Goal: Task Accomplishment & Management: Complete application form

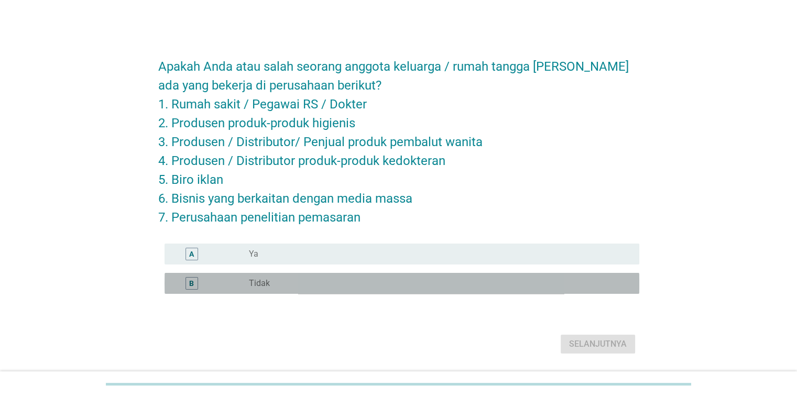
click at [401, 288] on div "radio_button_unchecked Tidak" at bounding box center [435, 283] width 373 height 10
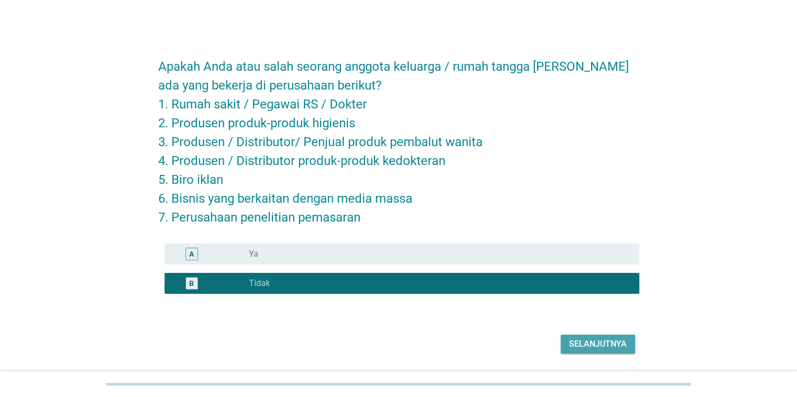
click at [568, 351] on button "Selanjutnya" at bounding box center [597, 344] width 74 height 19
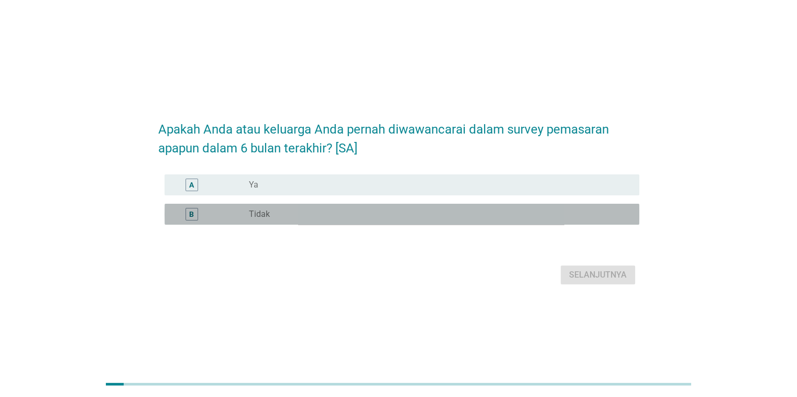
click at [445, 213] on div "radio_button_unchecked Tidak" at bounding box center [435, 214] width 373 height 10
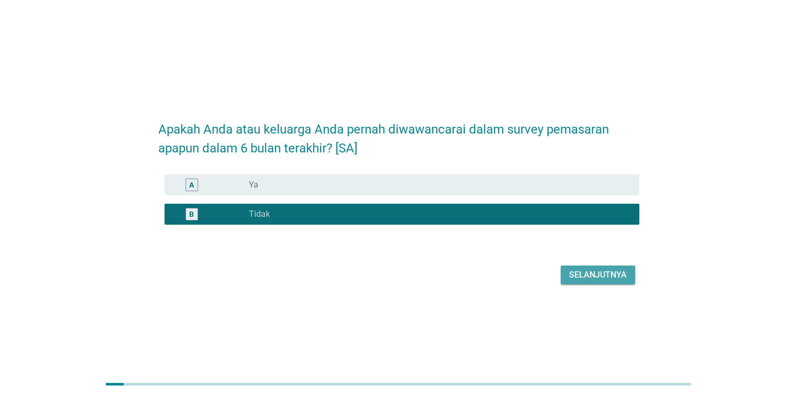
click at [572, 273] on div "Selanjutnya" at bounding box center [598, 275] width 58 height 13
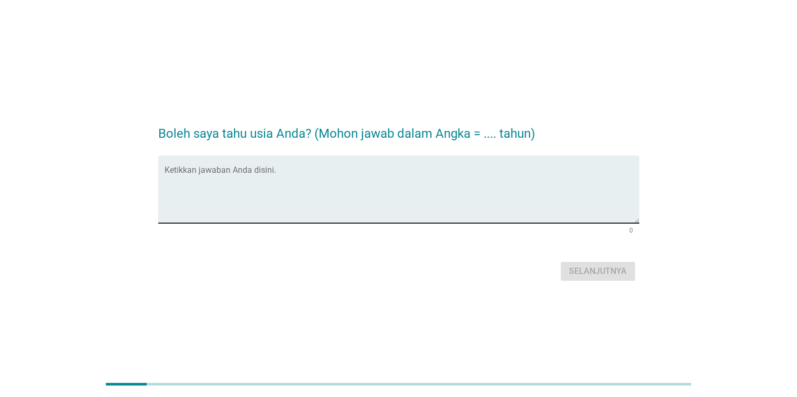
click at [488, 196] on textarea "Ketikkan jawaban Anda disini." at bounding box center [401, 195] width 474 height 55
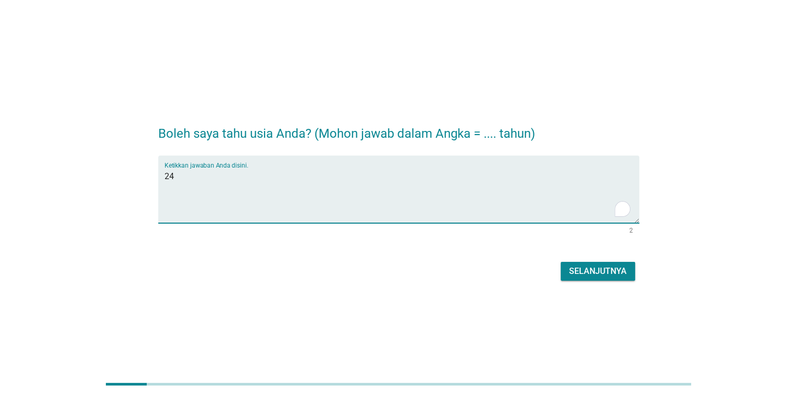
type textarea "24"
click at [619, 269] on div "Selanjutnya" at bounding box center [598, 271] width 58 height 13
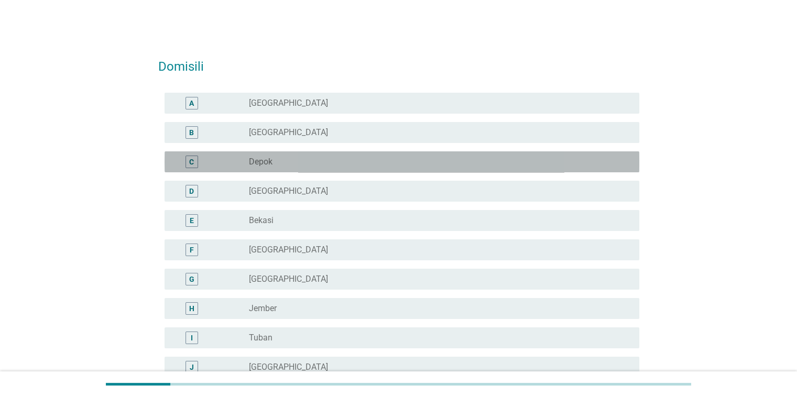
click at [571, 156] on div "radio_button_unchecked Depok" at bounding box center [439, 162] width 381 height 13
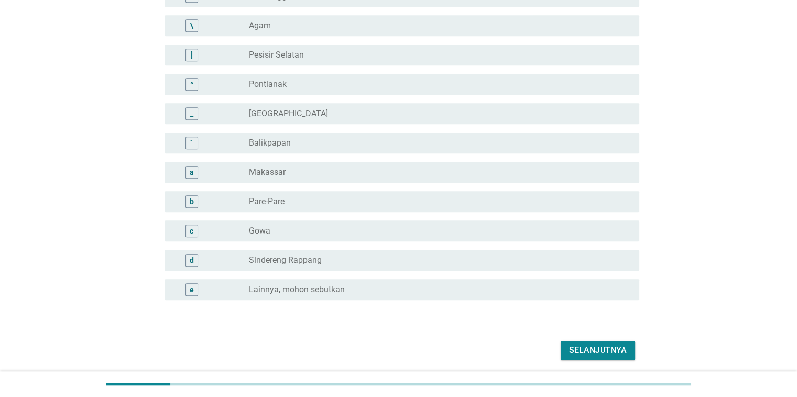
scroll to position [907, 0]
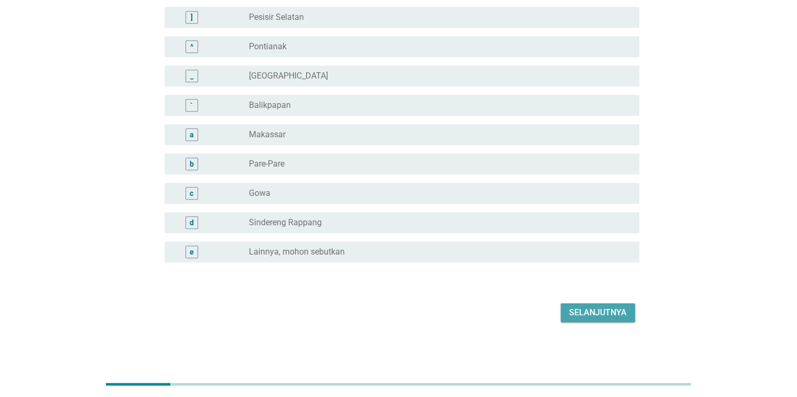
click at [573, 314] on div "Selanjutnya" at bounding box center [598, 312] width 58 height 13
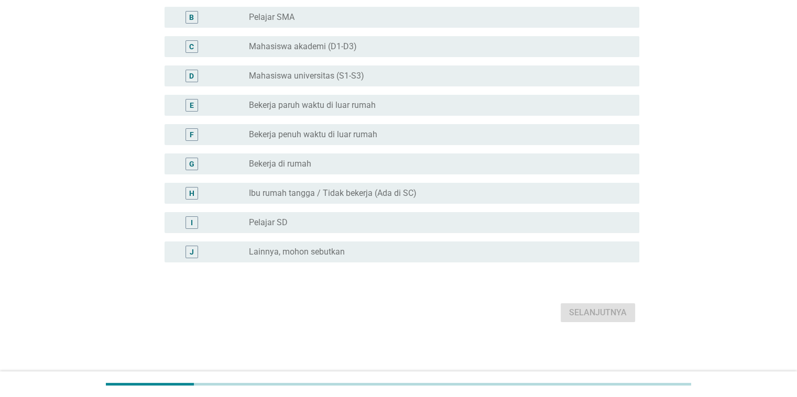
scroll to position [0, 0]
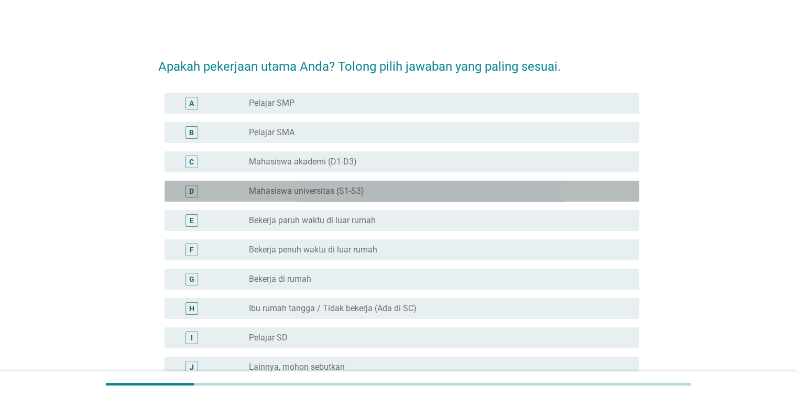
click at [444, 195] on div "radio_button_unchecked Mahasiswa universitas (S1-S3)" at bounding box center [435, 191] width 373 height 10
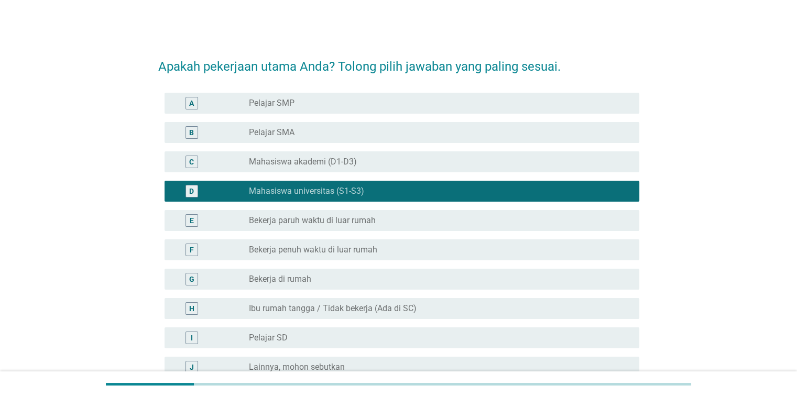
scroll to position [115, 0]
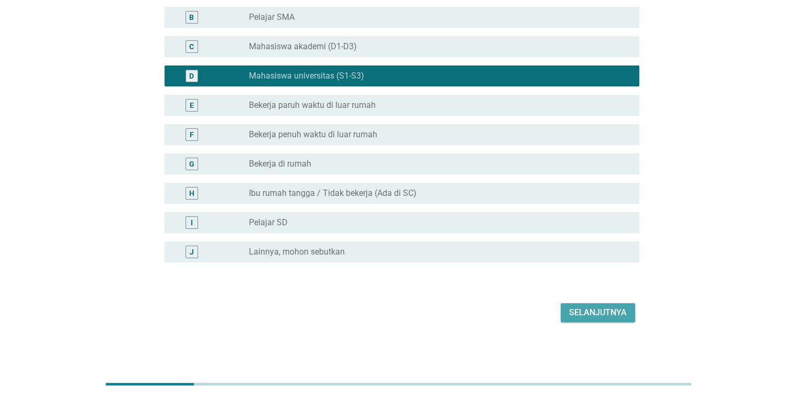
click at [603, 311] on div "Selanjutnya" at bounding box center [598, 312] width 58 height 13
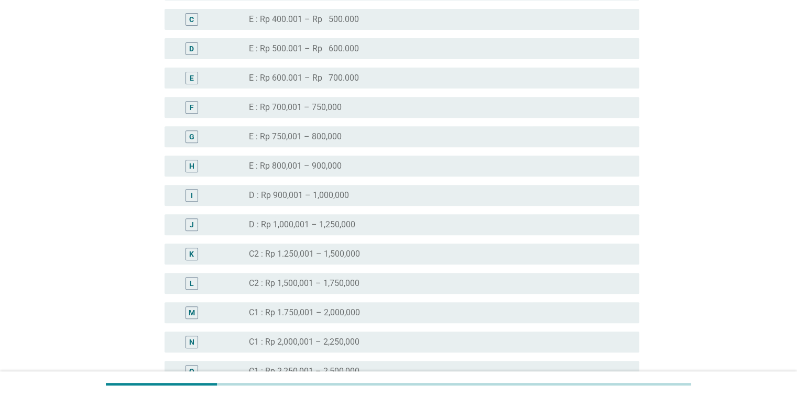
scroll to position [409, 0]
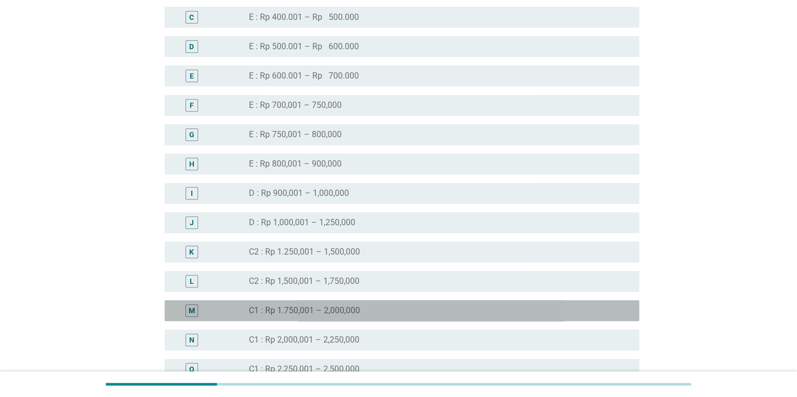
click at [354, 317] on div "M radio_button_unchecked C1 : Rp 1.750,001 – 2,000,000" at bounding box center [401, 310] width 474 height 21
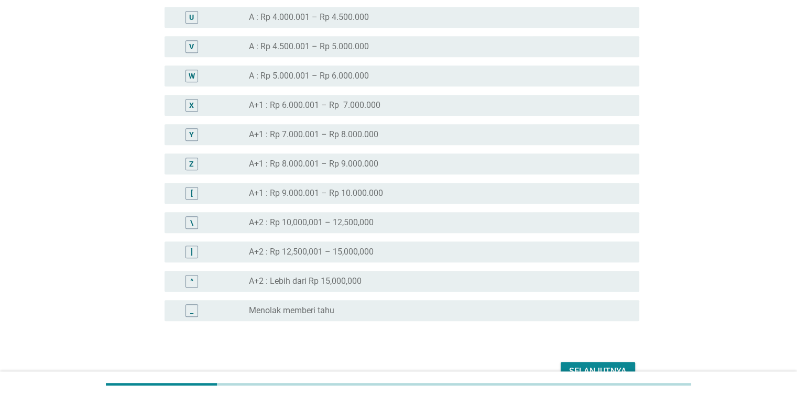
scroll to position [995, 0]
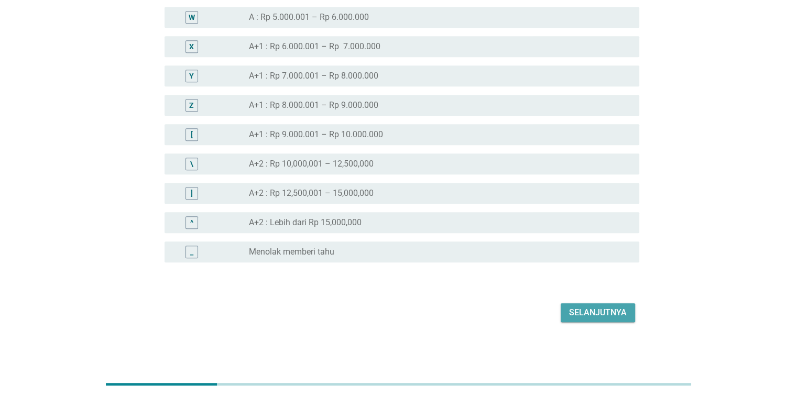
click at [591, 313] on div "Selanjutnya" at bounding box center [598, 312] width 58 height 13
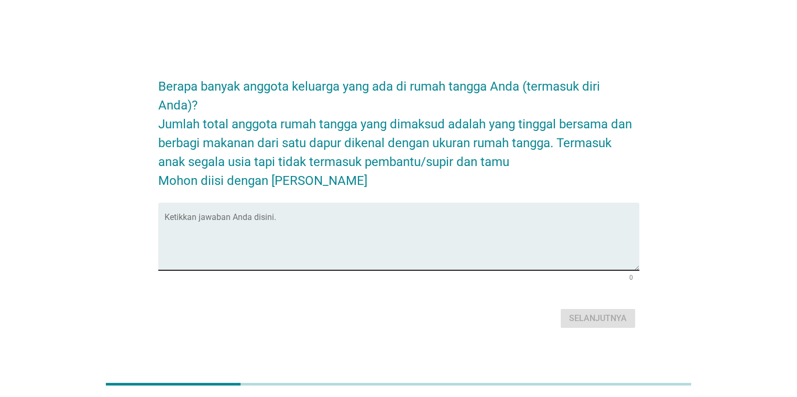
click at [371, 235] on textarea "Ketikkan jawaban Anda disini." at bounding box center [401, 242] width 474 height 55
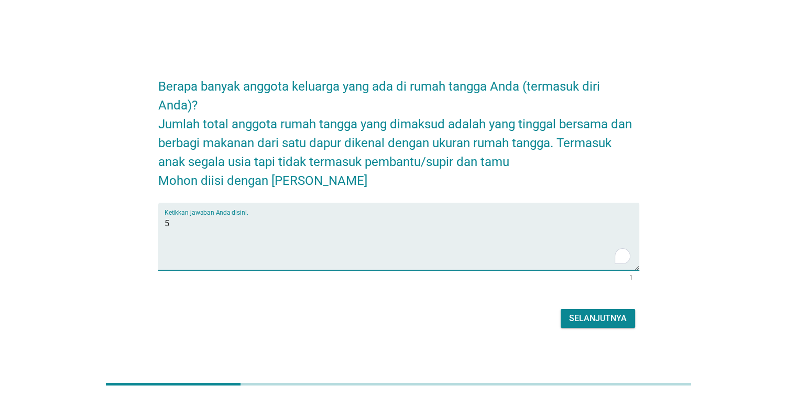
type textarea "5"
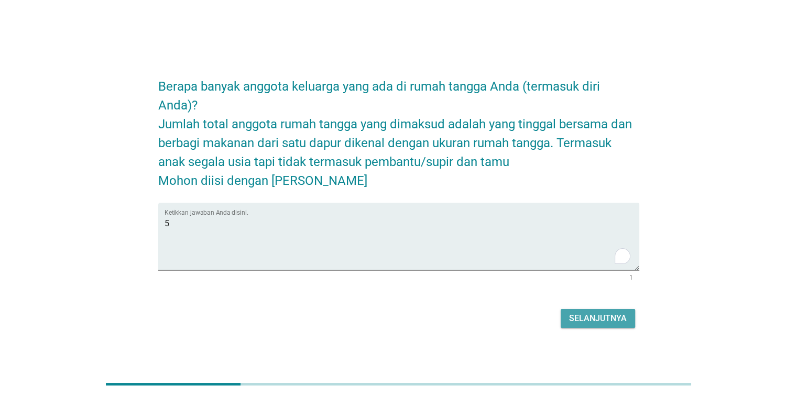
click at [570, 315] on div "Selanjutnya" at bounding box center [598, 318] width 58 height 13
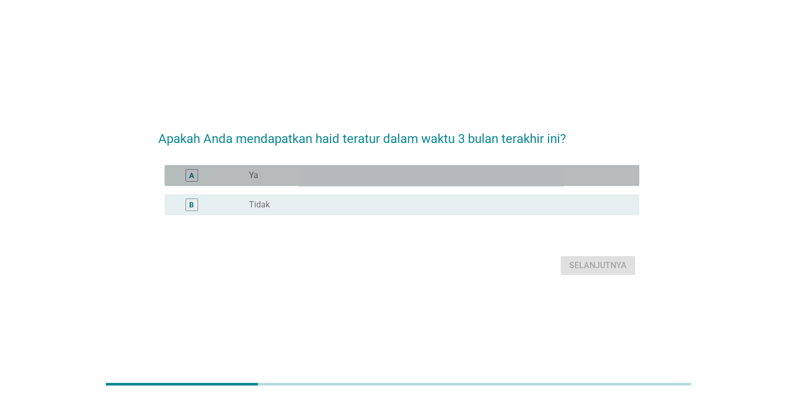
click at [430, 176] on div "radio_button_unchecked Ya" at bounding box center [435, 175] width 373 height 10
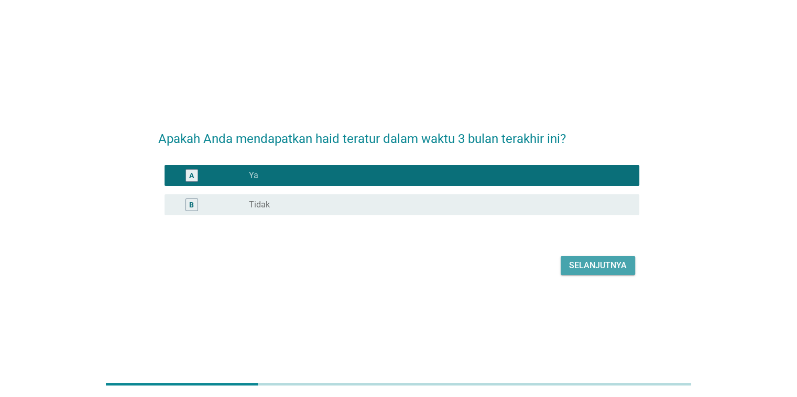
click at [563, 261] on button "Selanjutnya" at bounding box center [597, 265] width 74 height 19
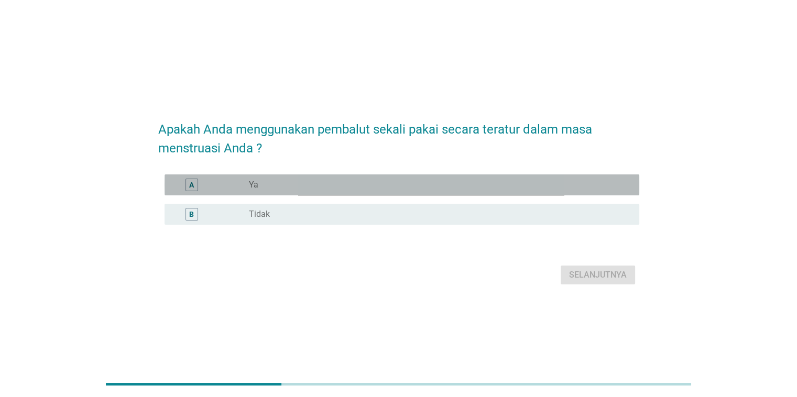
click at [405, 185] on div "radio_button_unchecked Ya" at bounding box center [435, 185] width 373 height 10
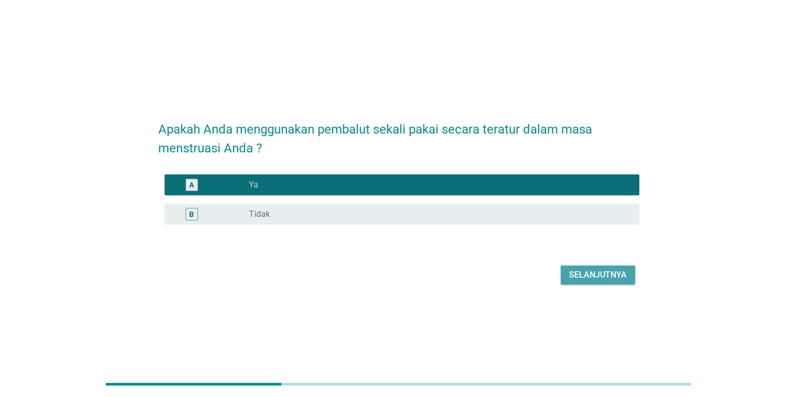
click at [575, 276] on div "Selanjutnya" at bounding box center [598, 275] width 58 height 13
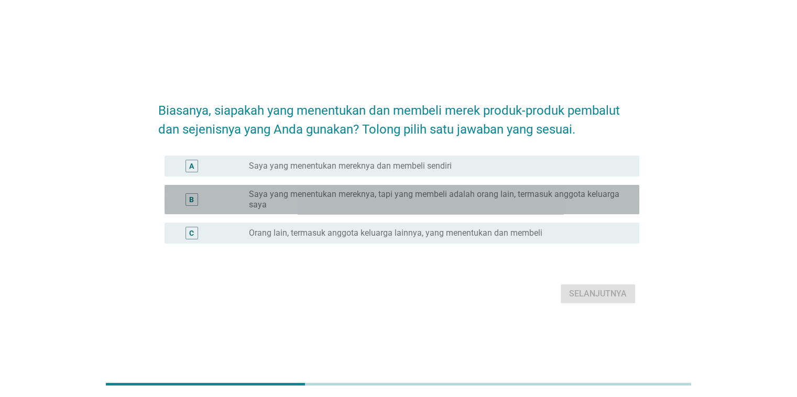
click at [466, 202] on label "Saya yang menentukan mereknya, tapi yang membeli adalah orang lain, termasuk an…" at bounding box center [435, 199] width 373 height 21
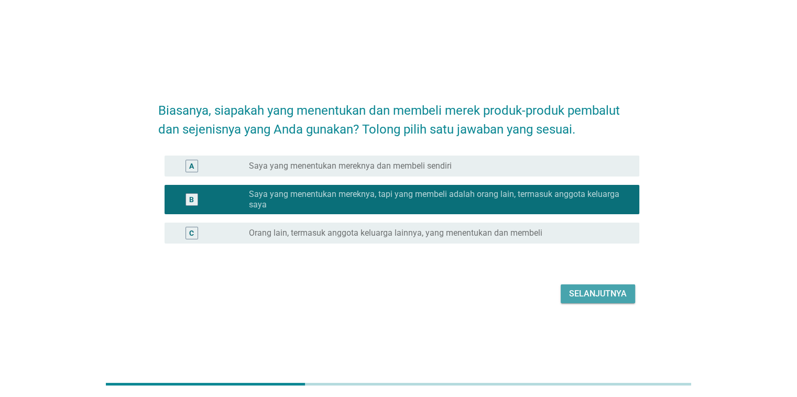
click at [622, 299] on div "Selanjutnya" at bounding box center [598, 294] width 58 height 13
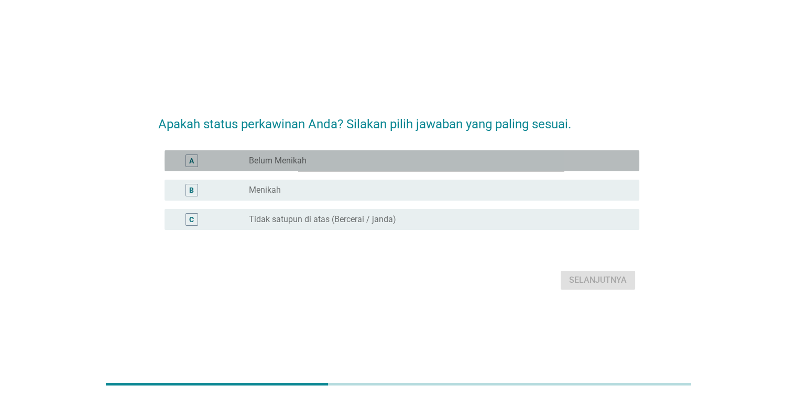
click at [576, 165] on div "radio_button_unchecked Belum Menikah" at bounding box center [435, 161] width 373 height 10
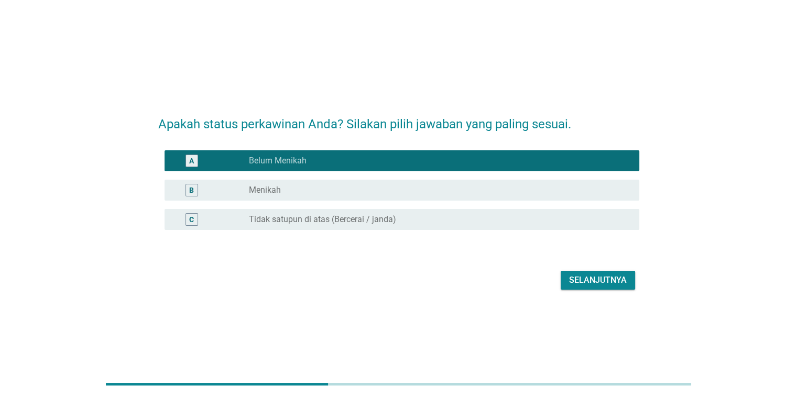
click at [589, 284] on div "Selanjutnya" at bounding box center [598, 280] width 58 height 13
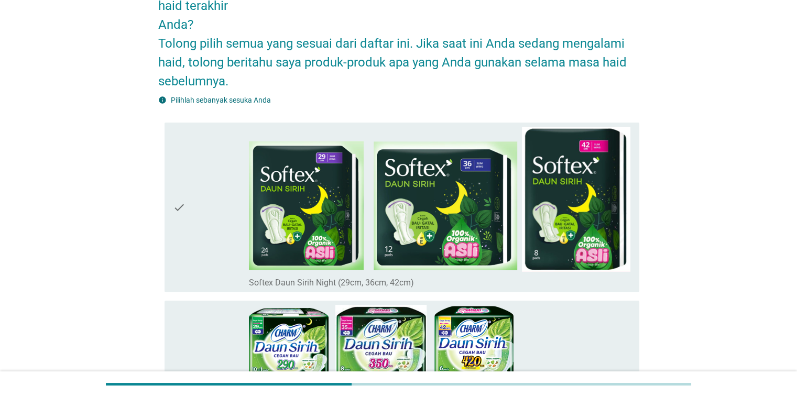
scroll to position [119, 0]
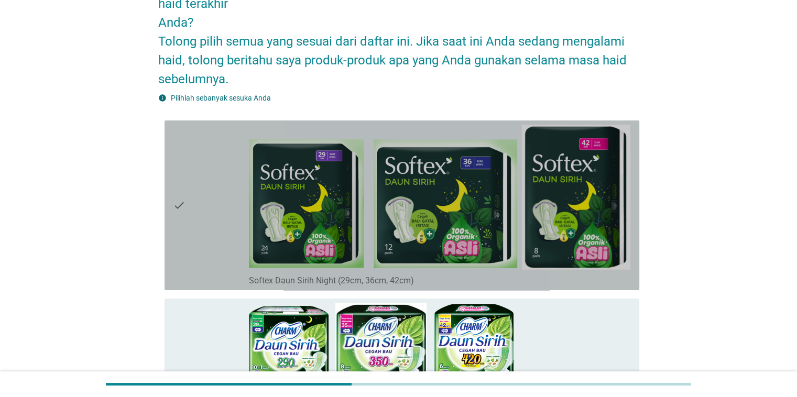
click at [194, 184] on div "check" at bounding box center [211, 205] width 76 height 161
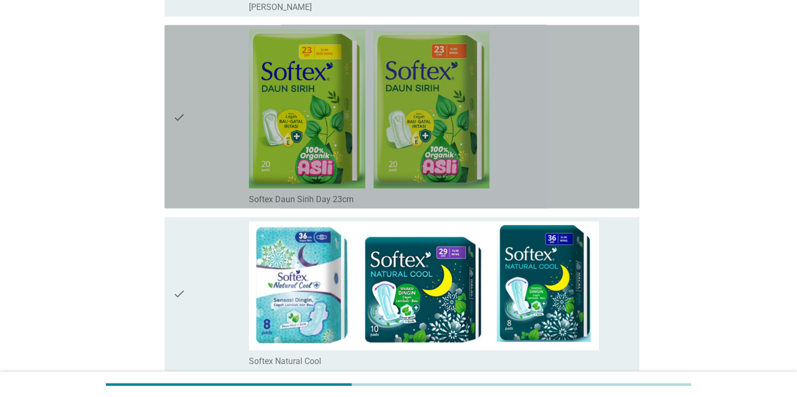
click at [192, 141] on div "check" at bounding box center [211, 116] width 76 height 175
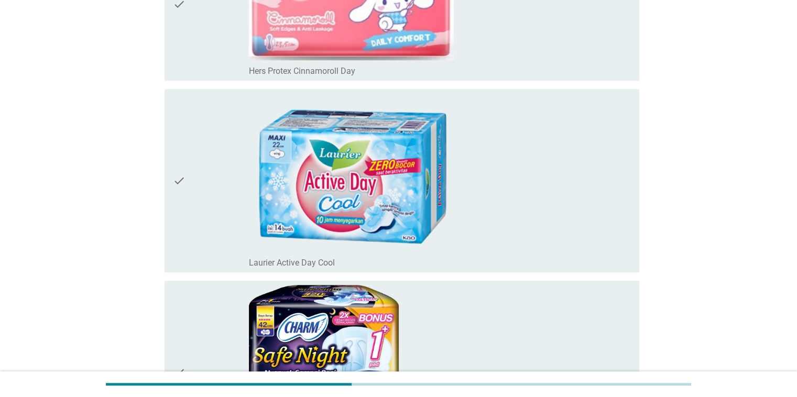
scroll to position [4987, 0]
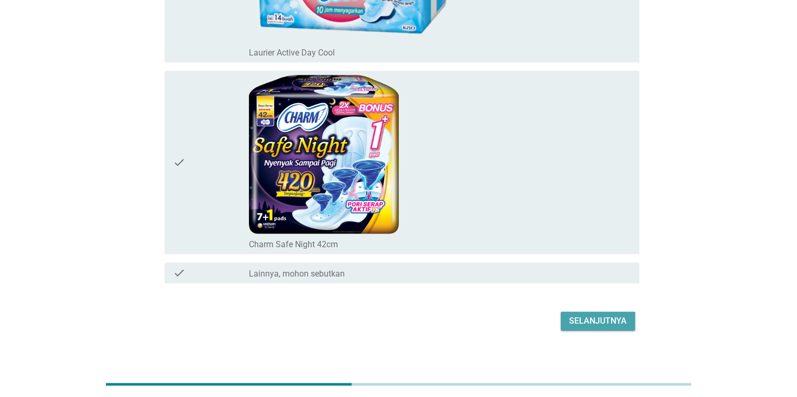
click at [583, 315] on div "Selanjutnya" at bounding box center [598, 321] width 58 height 13
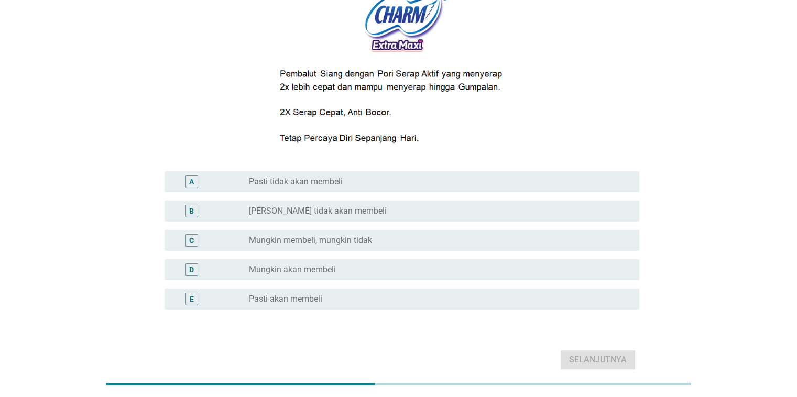
scroll to position [148, 0]
click at [471, 210] on div "radio_button_unchecked [PERSON_NAME] tidak akan membeli" at bounding box center [435, 210] width 373 height 10
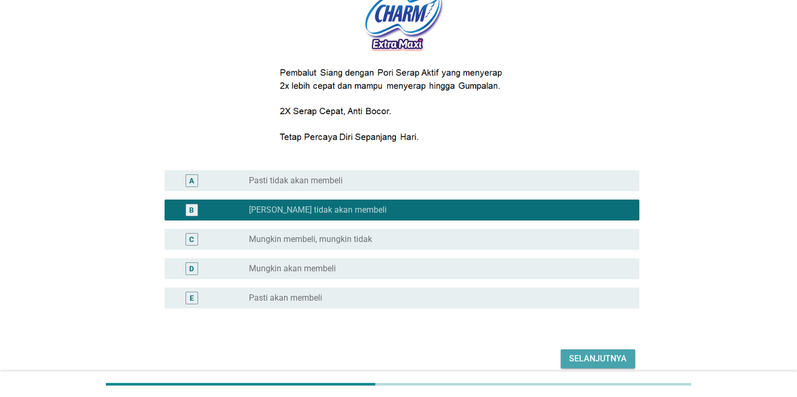
click at [585, 357] on div "Selanjutnya" at bounding box center [598, 358] width 58 height 13
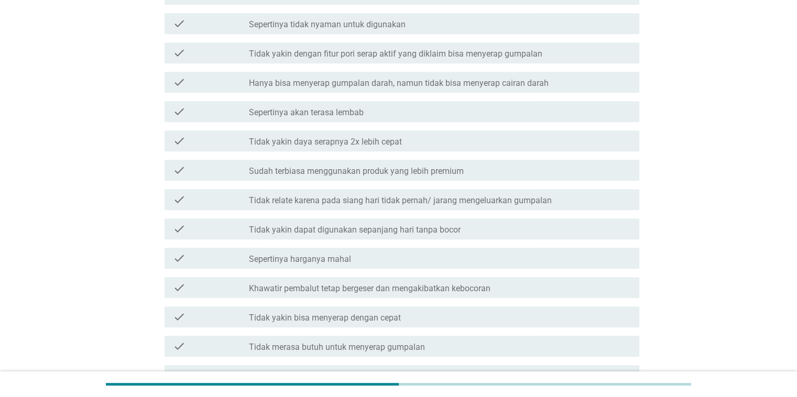
scroll to position [487, 0]
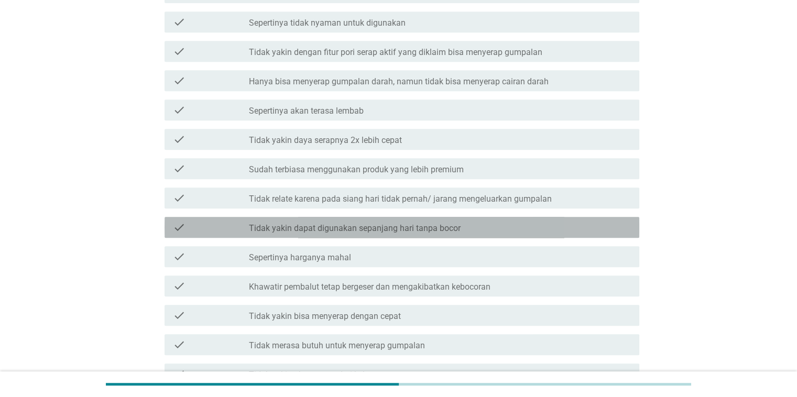
click at [385, 229] on label "Tidak yakin dapat digunakan sepanjang hari tanpa bocor" at bounding box center [355, 228] width 212 height 10
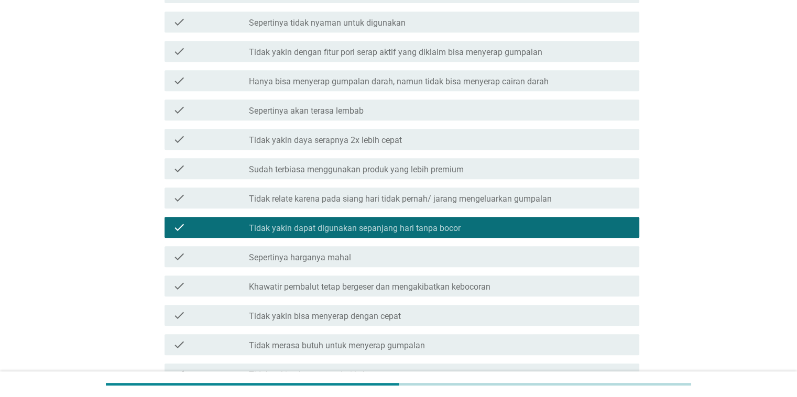
scroll to position [685, 0]
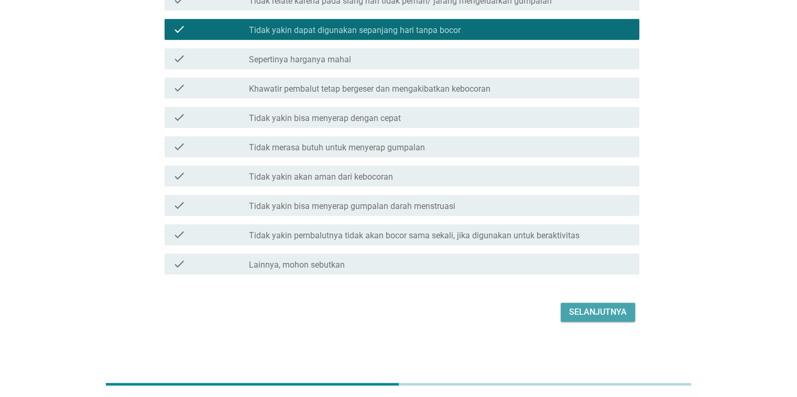
click at [582, 311] on div "Selanjutnya" at bounding box center [598, 312] width 58 height 13
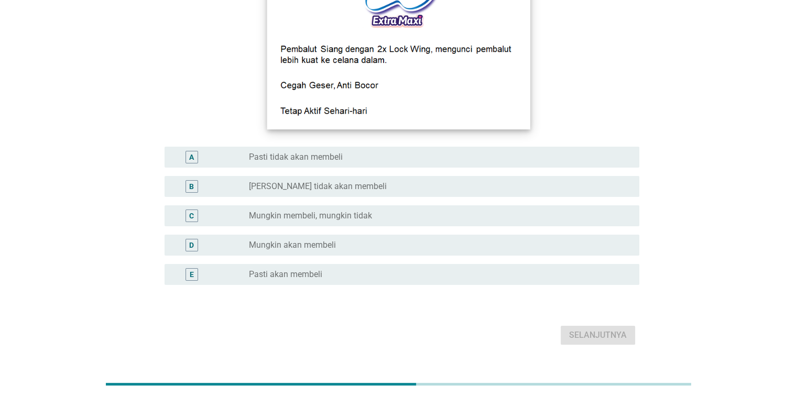
scroll to position [172, 0]
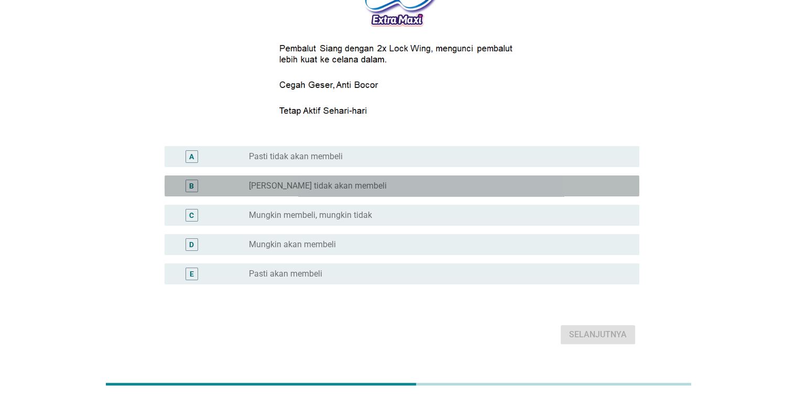
click at [473, 193] on div "B radio_button_unchecked [PERSON_NAME] tidak akan membeli" at bounding box center [401, 185] width 474 height 21
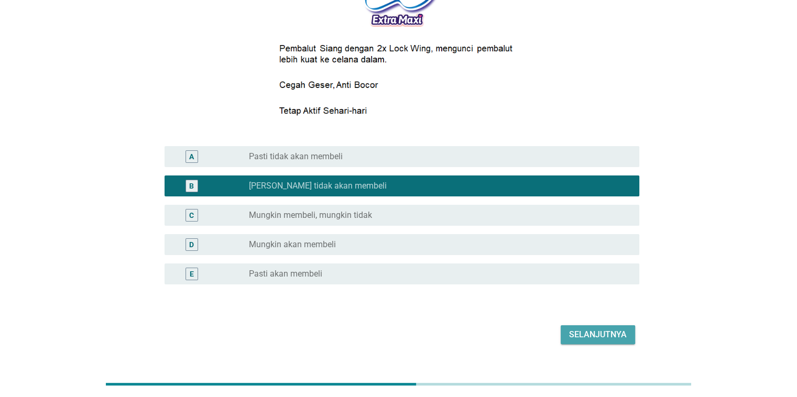
click at [571, 336] on div "Selanjutnya" at bounding box center [598, 334] width 58 height 13
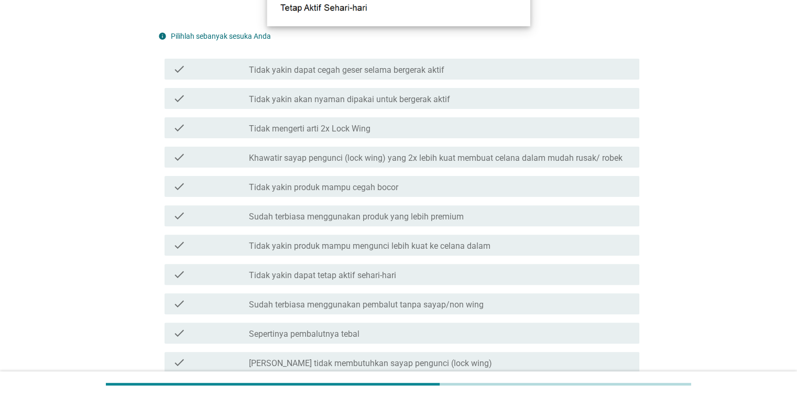
scroll to position [293, 0]
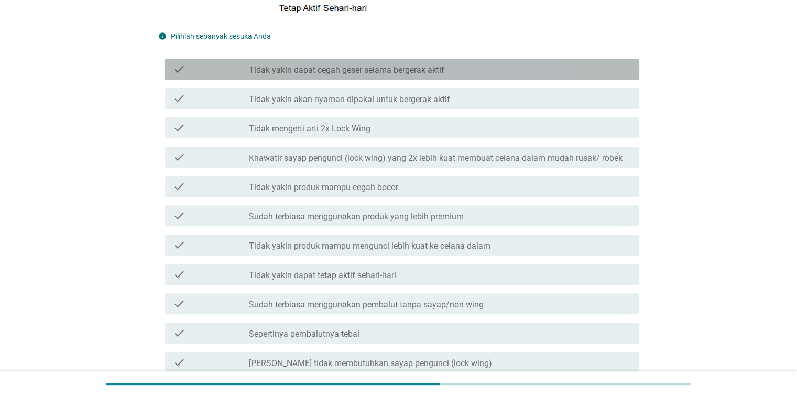
click at [501, 73] on div "check_box_outline_blank Tidak yakin dapat cegah geser selama bergerak aktif" at bounding box center [439, 69] width 381 height 13
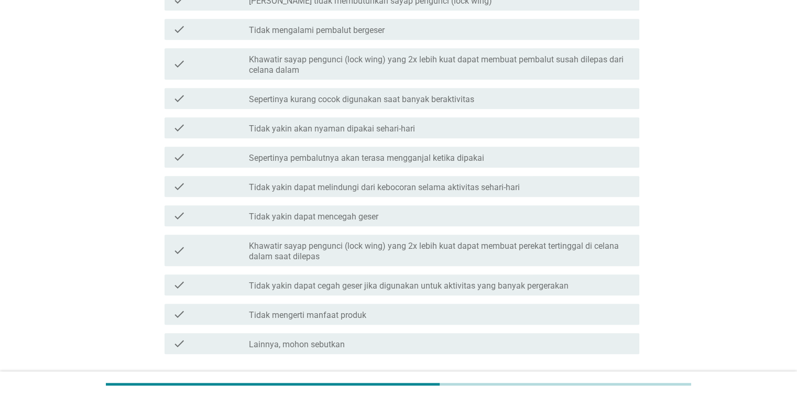
scroll to position [735, 0]
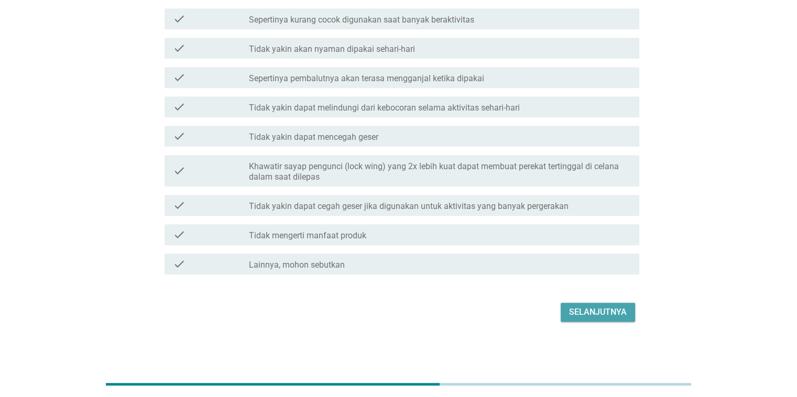
click at [568, 307] on button "Selanjutnya" at bounding box center [597, 312] width 74 height 19
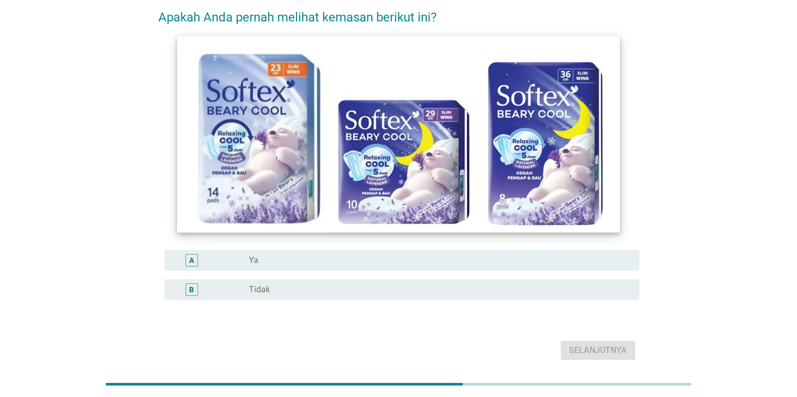
scroll to position [50, 0]
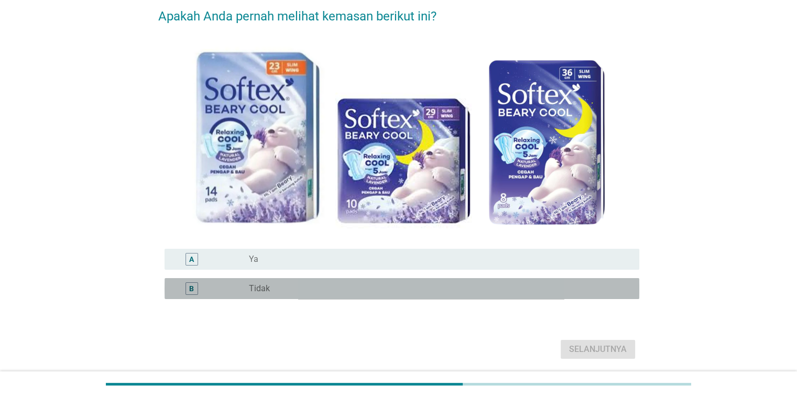
click at [388, 291] on div "radio_button_unchecked Tidak" at bounding box center [435, 288] width 373 height 10
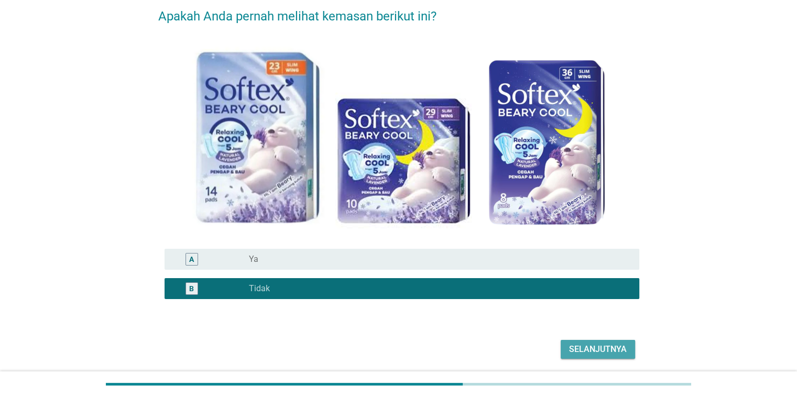
click at [595, 350] on div "Selanjutnya" at bounding box center [598, 349] width 58 height 13
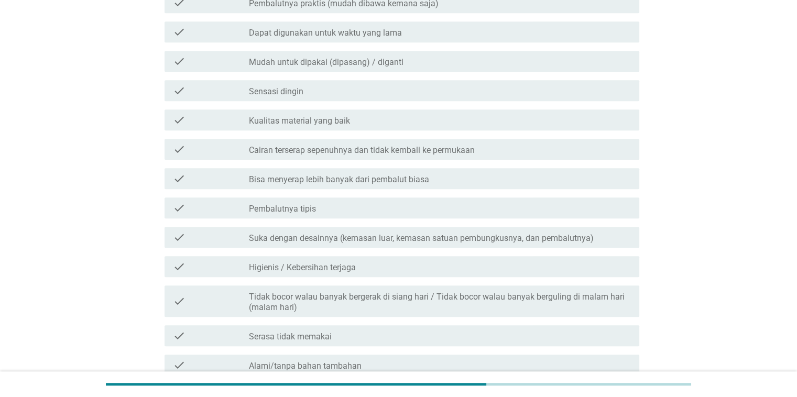
scroll to position [798, 0]
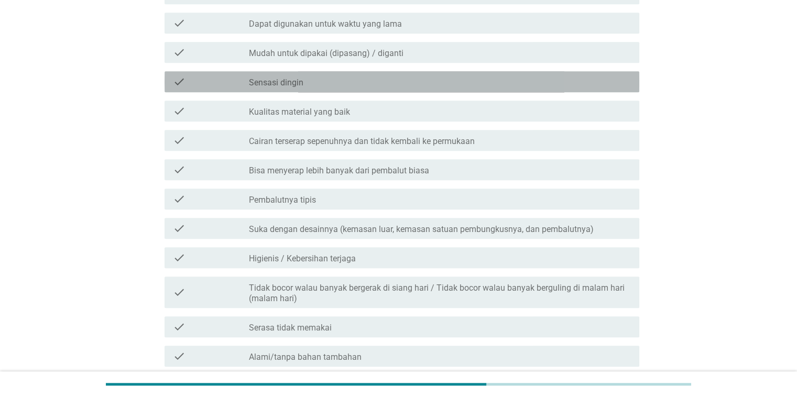
drag, startPoint x: 405, startPoint y: 83, endPoint x: 369, endPoint y: 76, distance: 37.3
click at [369, 76] on div "check_box_outline_blank Sensasi dingin" at bounding box center [439, 81] width 381 height 13
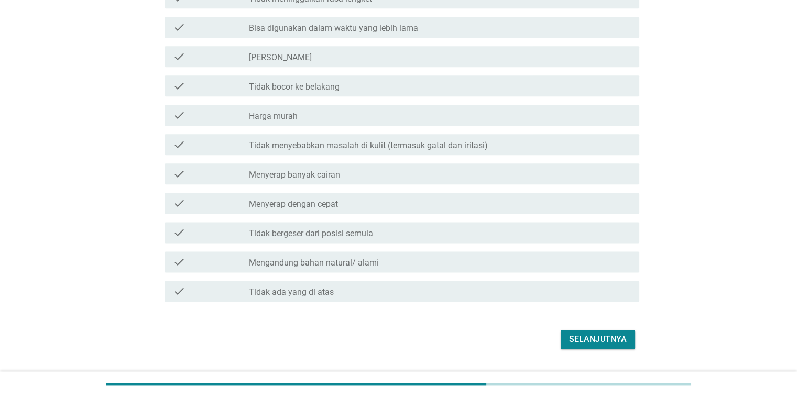
scroll to position [1301, 0]
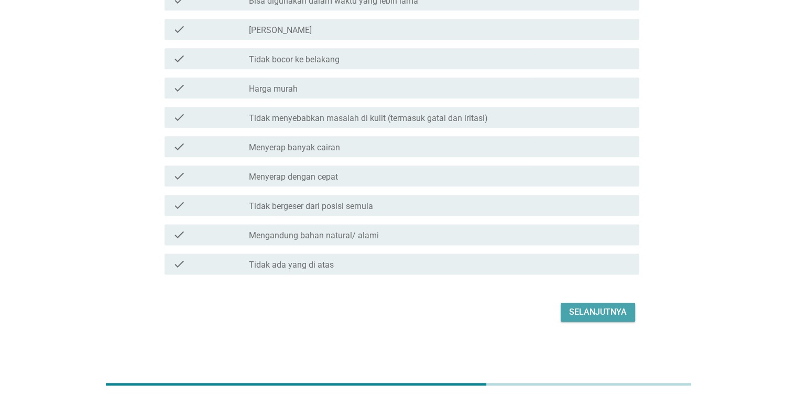
click at [569, 311] on div "Selanjutnya" at bounding box center [598, 312] width 58 height 13
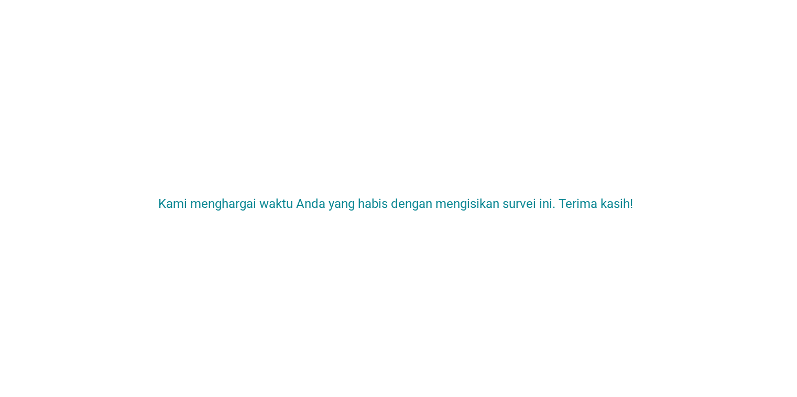
scroll to position [0, 0]
